Goal: Task Accomplishment & Management: Complete application form

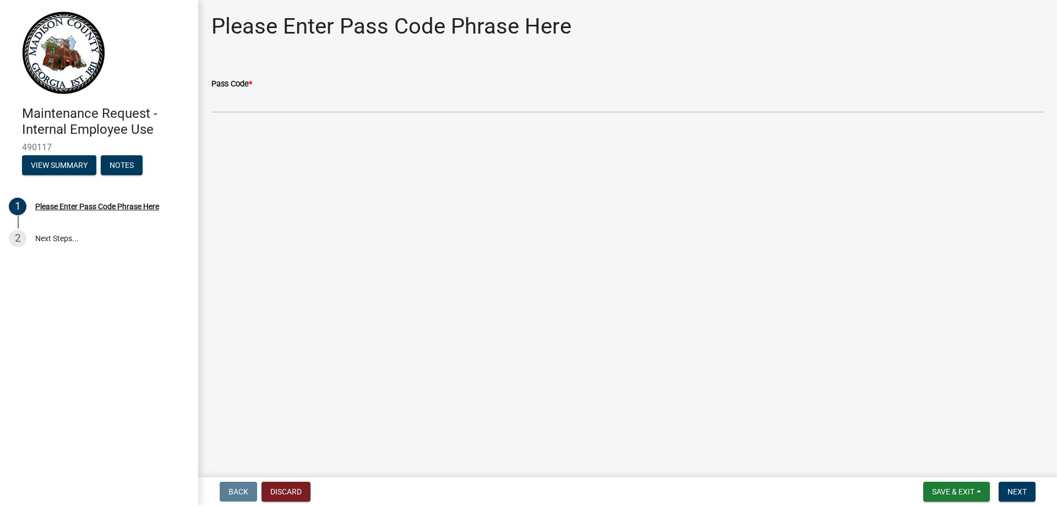
click at [250, 83] on label "Pass Code *" at bounding box center [231, 84] width 41 height 8
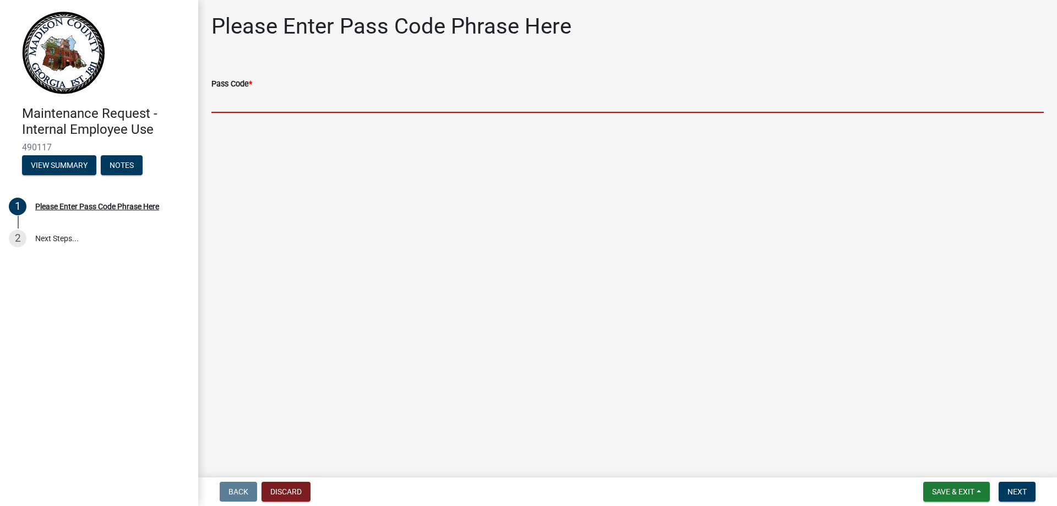
click at [250, 90] on input "Pass Code *" at bounding box center [627, 101] width 832 height 23
click at [225, 105] on input "Pass Code *" at bounding box center [627, 101] width 832 height 23
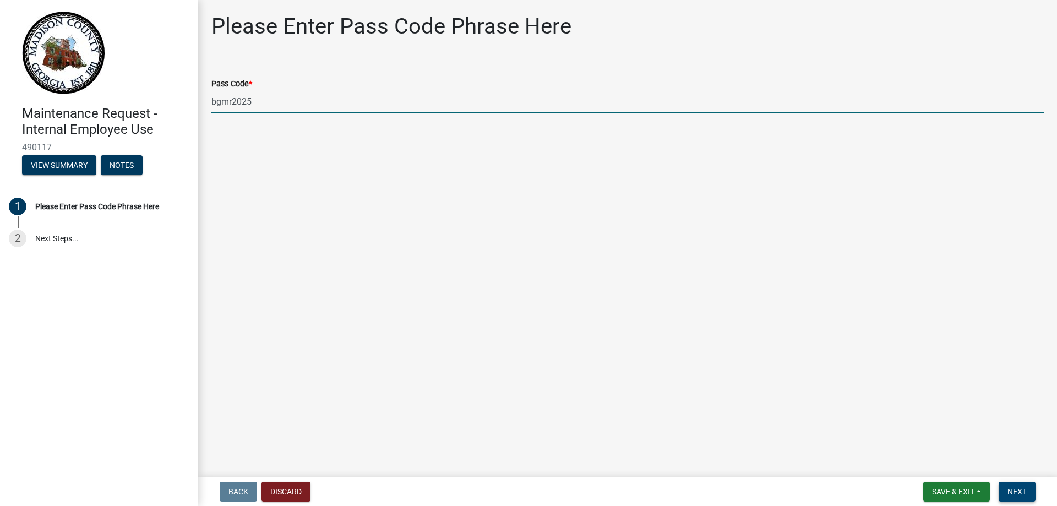
type input "bgmr2025"
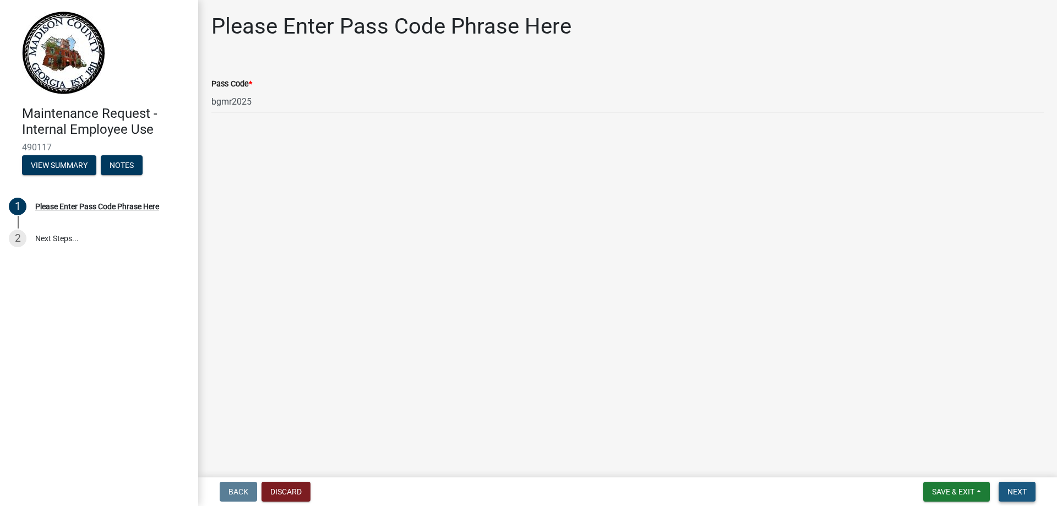
click at [1020, 489] on span "Next" at bounding box center [1016, 491] width 19 height 9
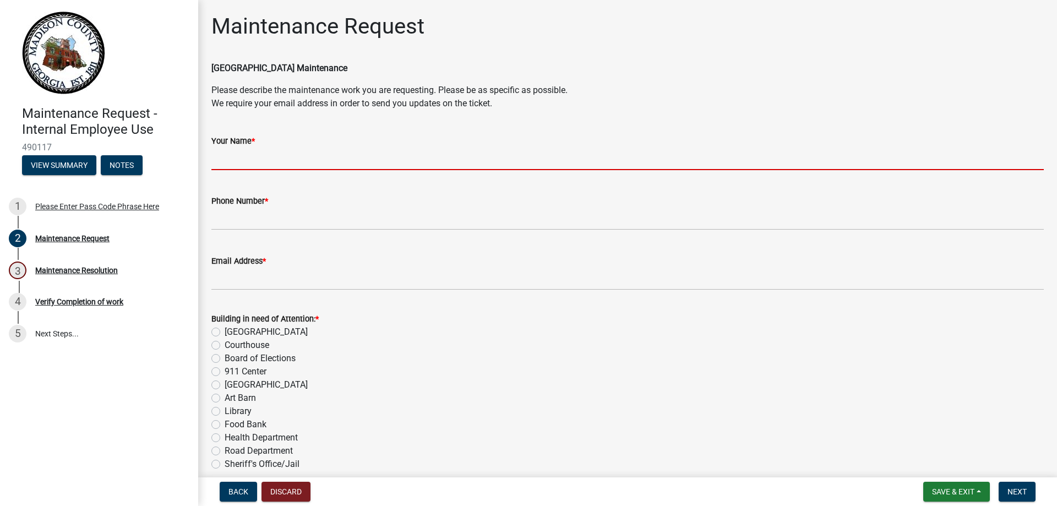
click at [275, 157] on input "Your Name *" at bounding box center [627, 159] width 832 height 23
type input "[PERSON_NAME]"
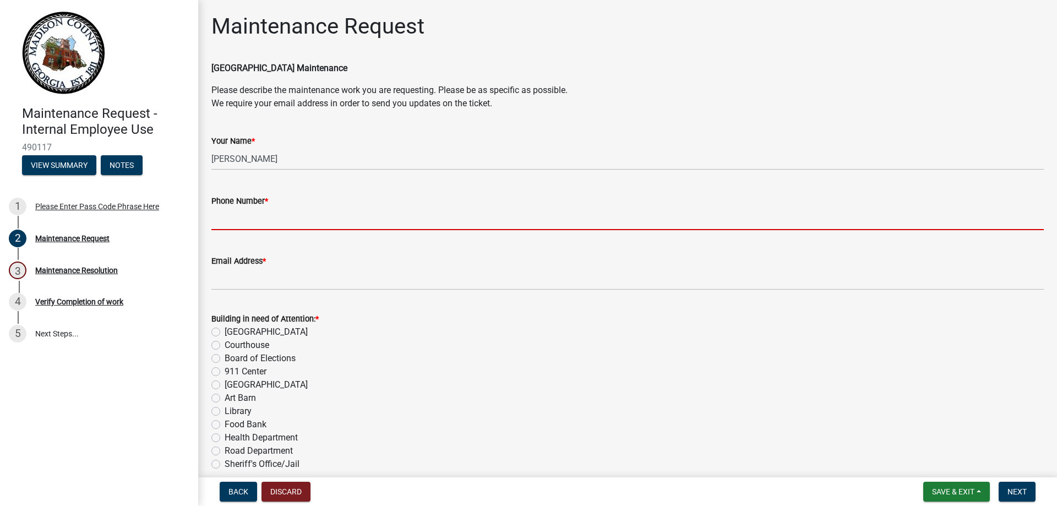
click at [239, 219] on input "Phone Number *" at bounding box center [627, 219] width 832 height 23
type input "[PHONE_NUMBER]"
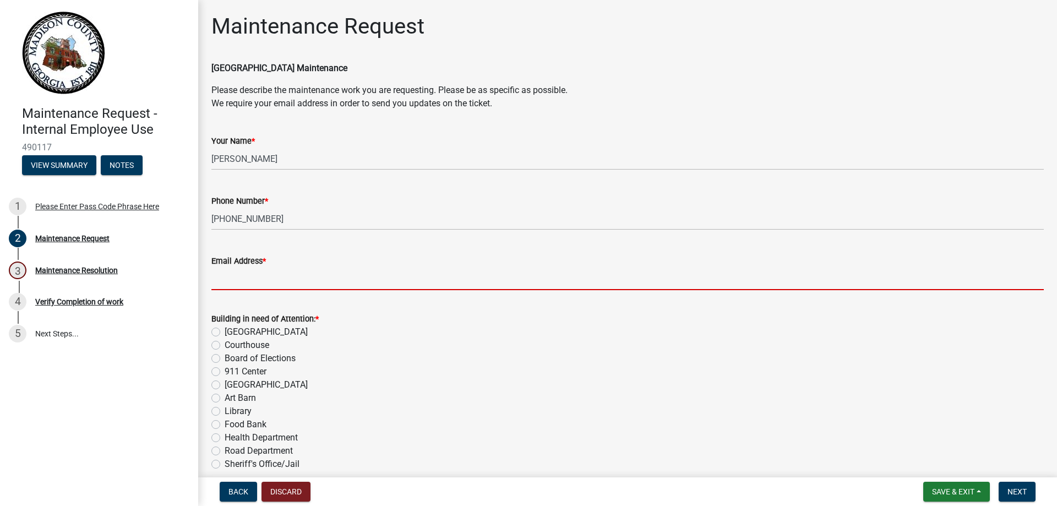
click at [262, 272] on input "Email Address *" at bounding box center [627, 279] width 832 height 23
type input "[EMAIL_ADDRESS][DOMAIN_NAME]"
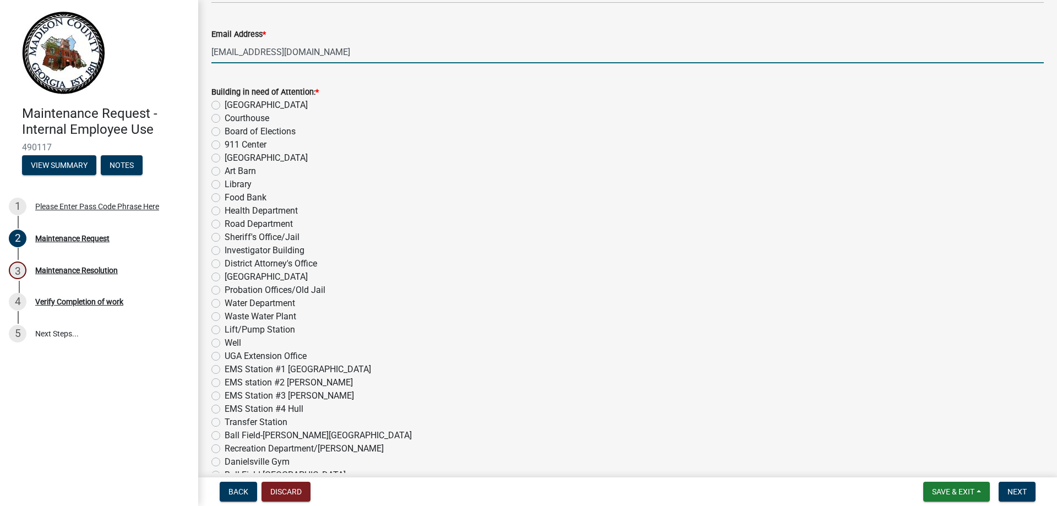
scroll to position [275, 0]
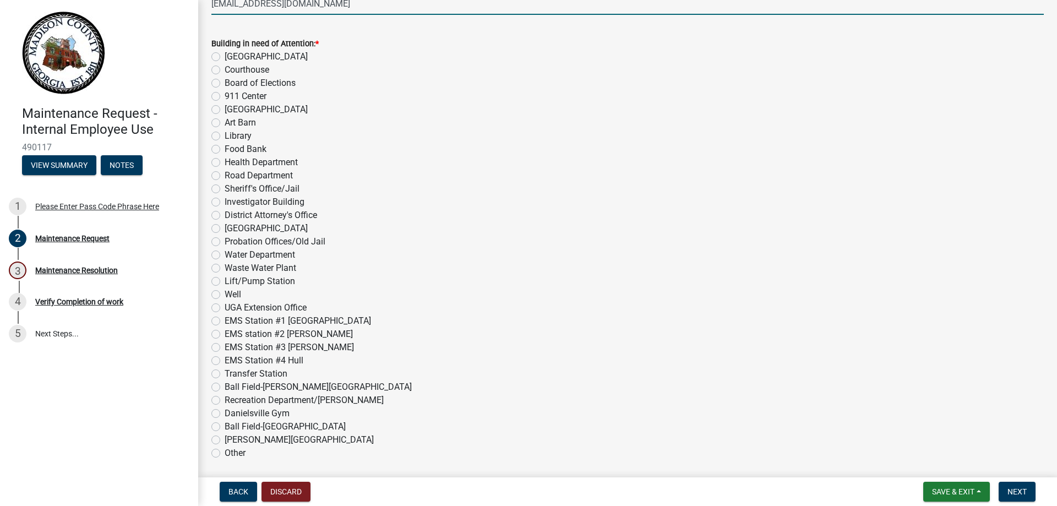
click at [225, 335] on label "EMS station #2 [PERSON_NAME]" at bounding box center [289, 334] width 128 height 13
click at [225, 335] on input "EMS station #2 [PERSON_NAME]" at bounding box center [228, 331] width 7 height 7
radio input "true"
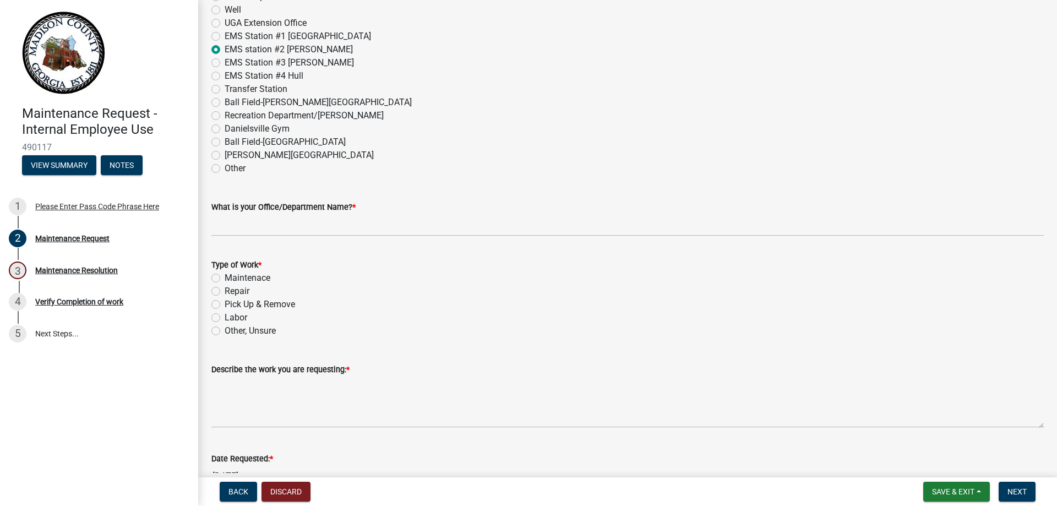
scroll to position [633, 0]
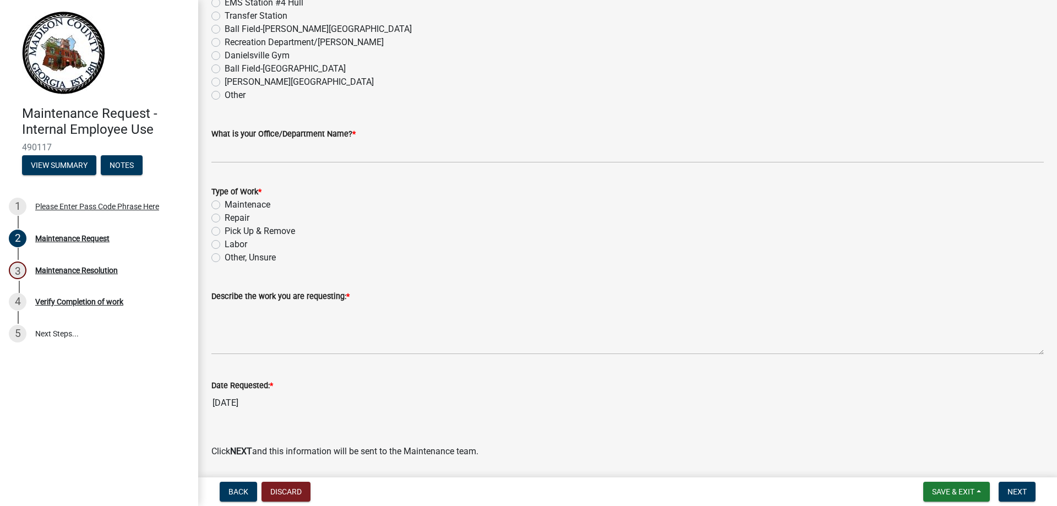
click at [225, 206] on label "Maintenace" at bounding box center [248, 204] width 46 height 13
click at [225, 205] on input "Maintenace" at bounding box center [228, 201] width 7 height 7
radio input "true"
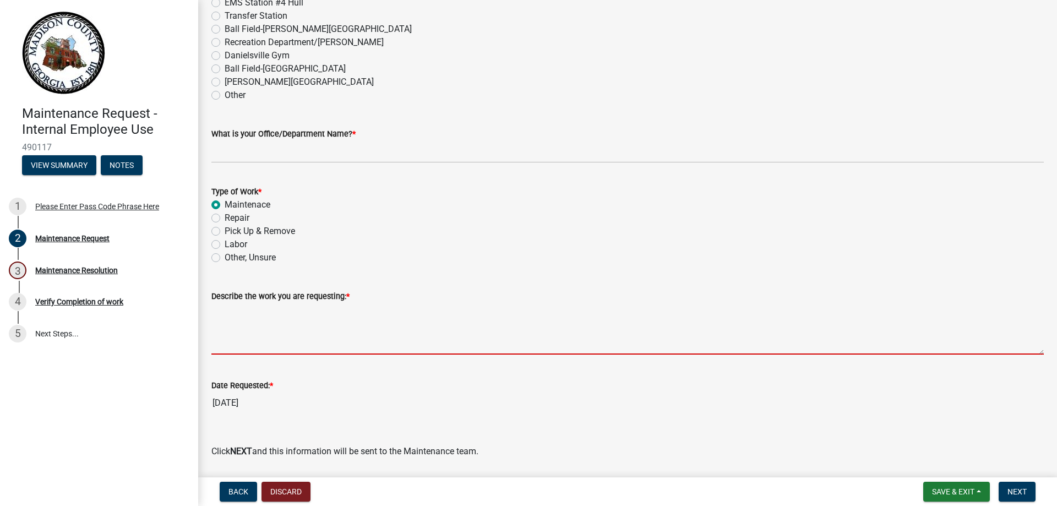
click at [243, 330] on textarea "Describe the work you are requesting: *" at bounding box center [627, 329] width 832 height 52
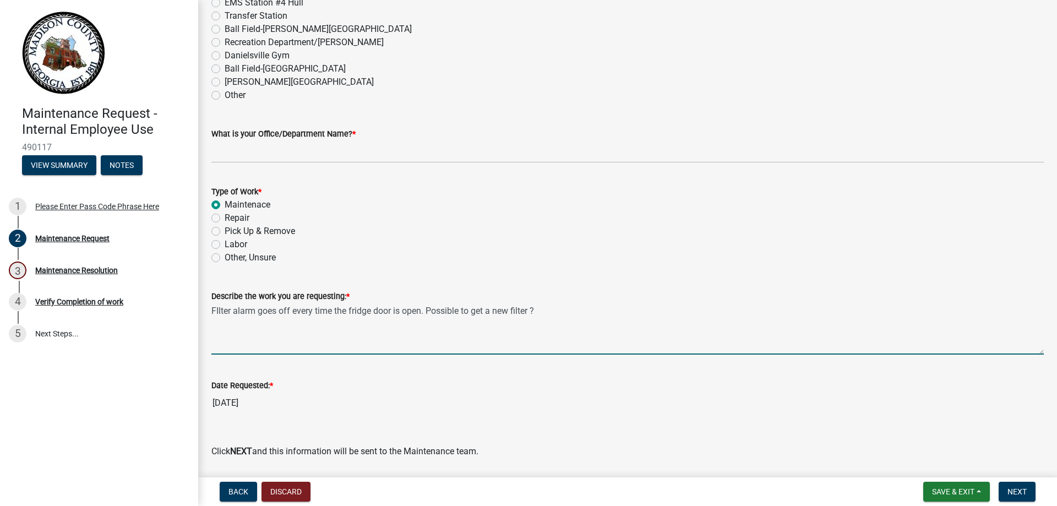
click at [225, 309] on textarea "FIlter alarm goes off every time the fridge door is open. Possible to get a new…" at bounding box center [627, 329] width 832 height 52
type textarea "Filter alarm goes off every time the fridge door is open. Possible to get a new…"
click at [1018, 493] on span "Next" at bounding box center [1016, 491] width 19 height 9
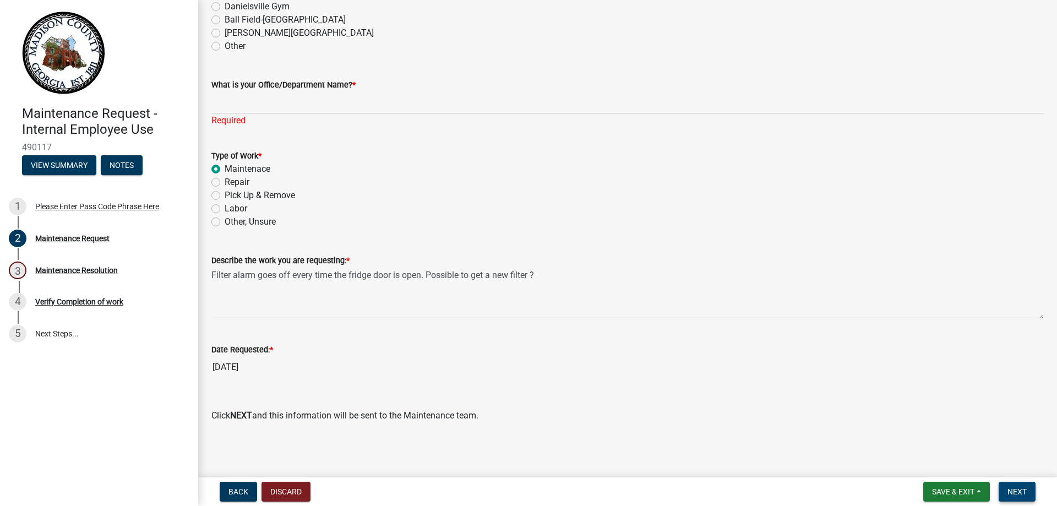
scroll to position [683, 0]
click at [943, 486] on button "Save & Exit" at bounding box center [956, 492] width 67 height 20
click at [951, 463] on button "Save & Exit" at bounding box center [946, 463] width 88 height 26
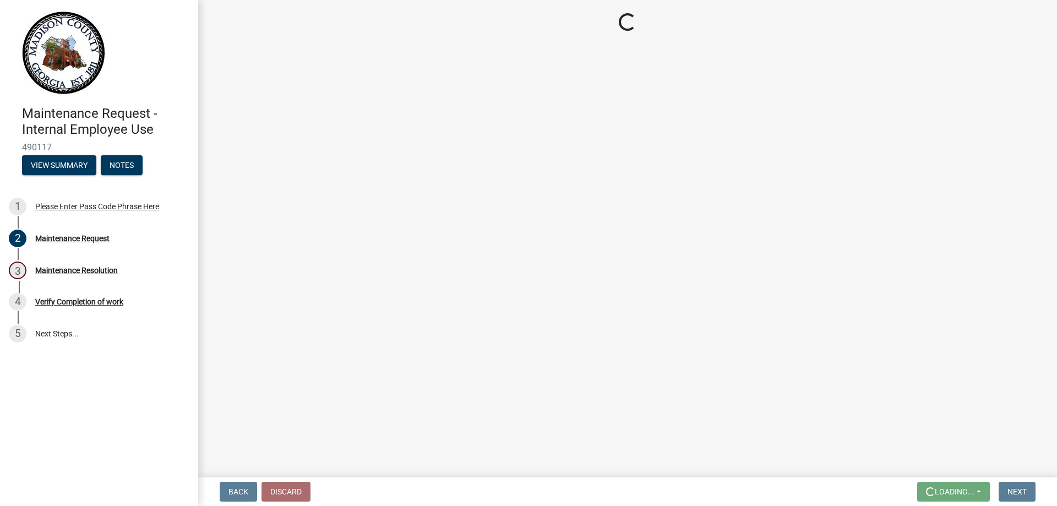
scroll to position [0, 0]
